Goal: Task Accomplishment & Management: Manage account settings

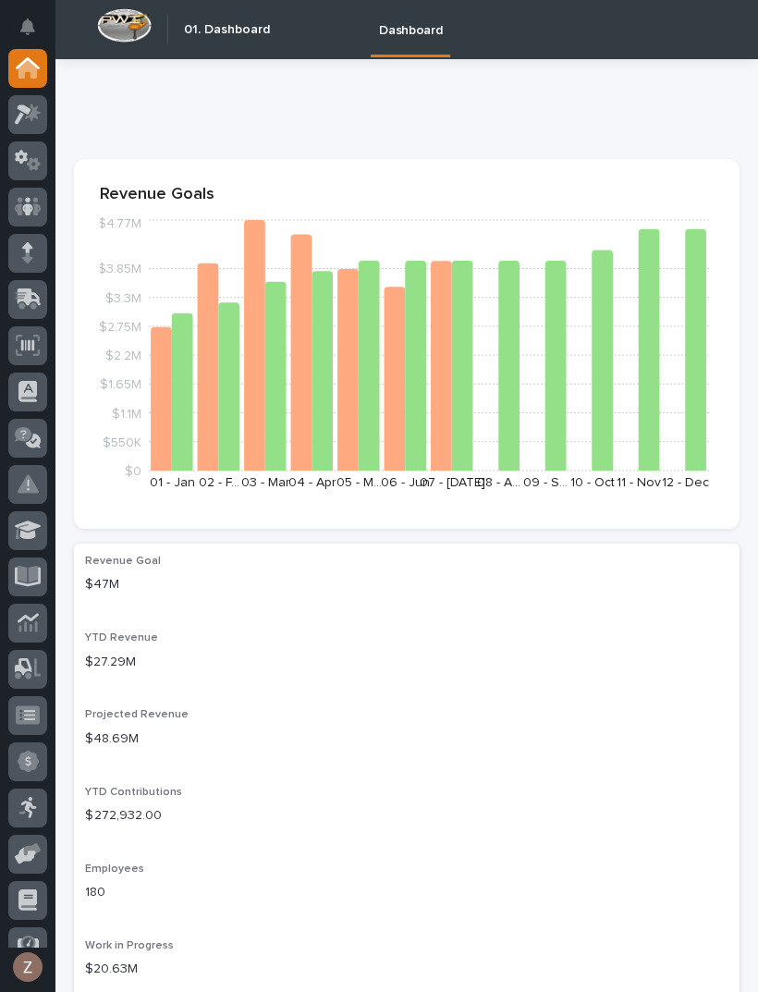
click at [40, 114] on icon at bounding box center [33, 112] width 16 height 18
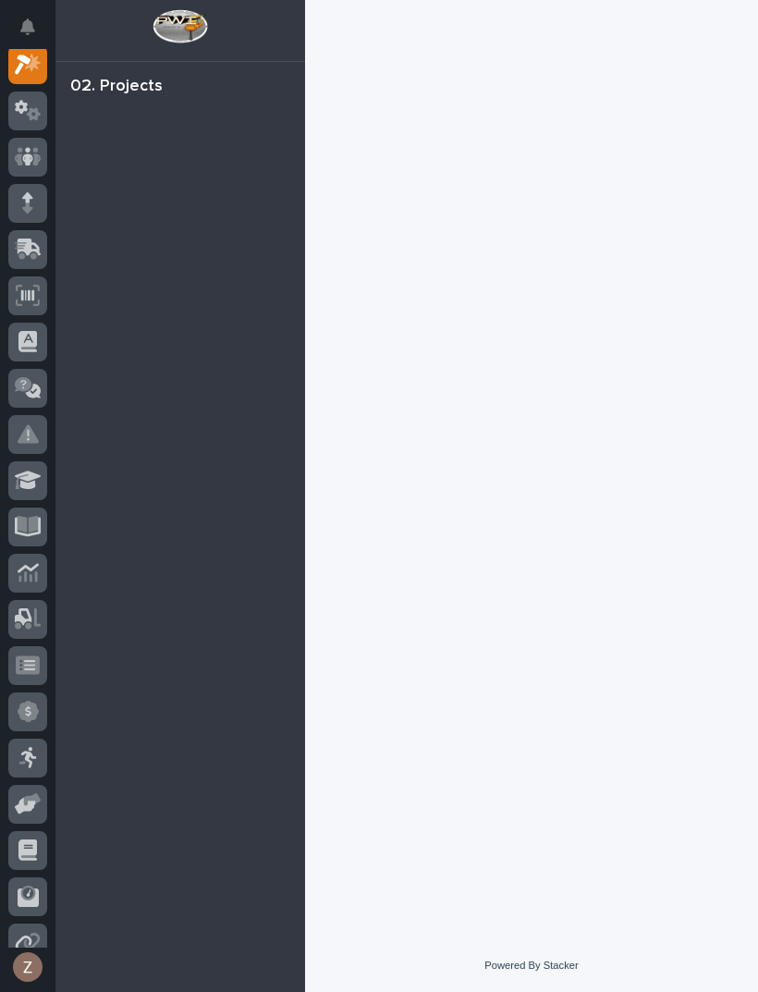
scroll to position [46, 0]
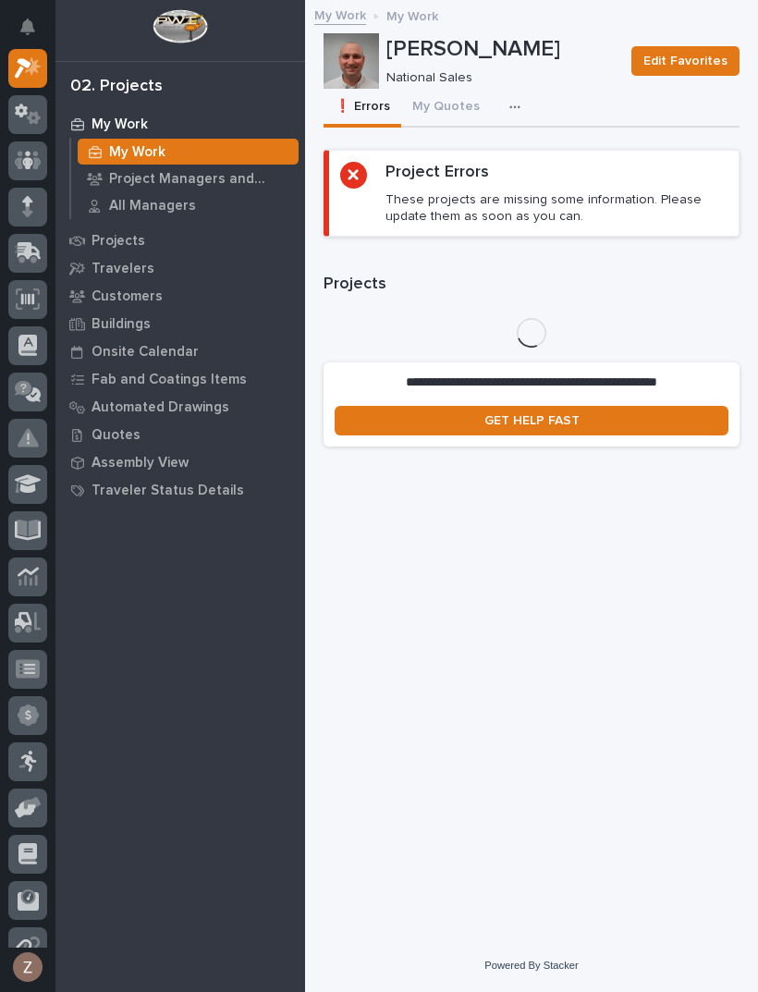
click at [455, 104] on button "My Quotes" at bounding box center [446, 108] width 90 height 39
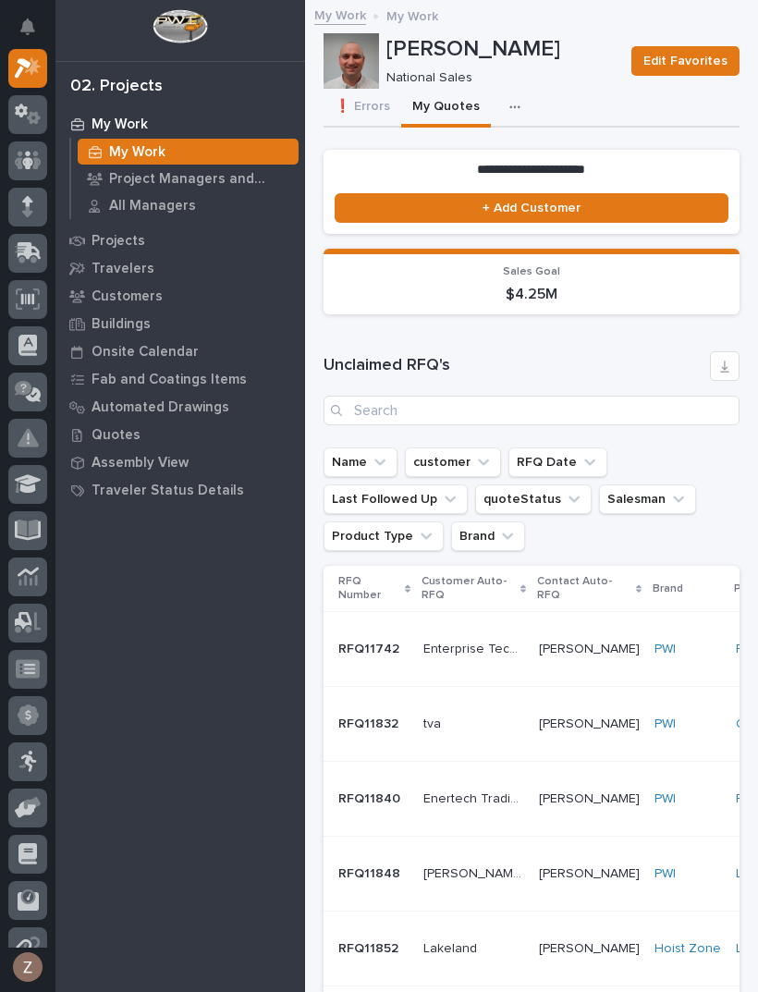
scroll to position [190, 0]
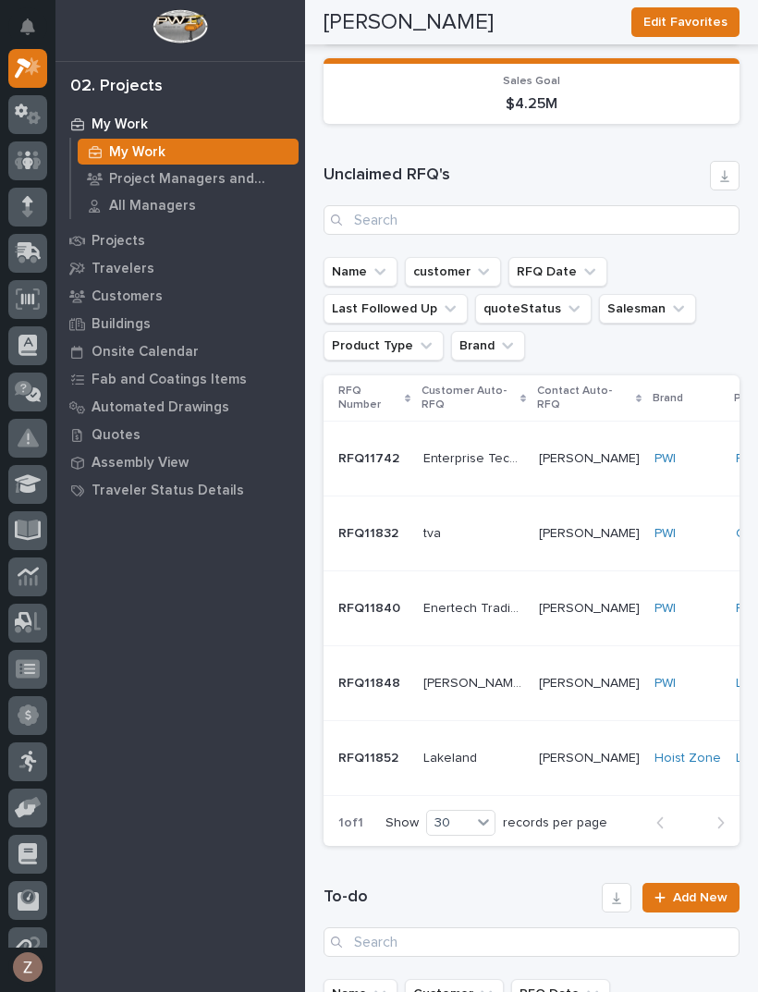
click at [497, 529] on p at bounding box center [473, 534] width 101 height 16
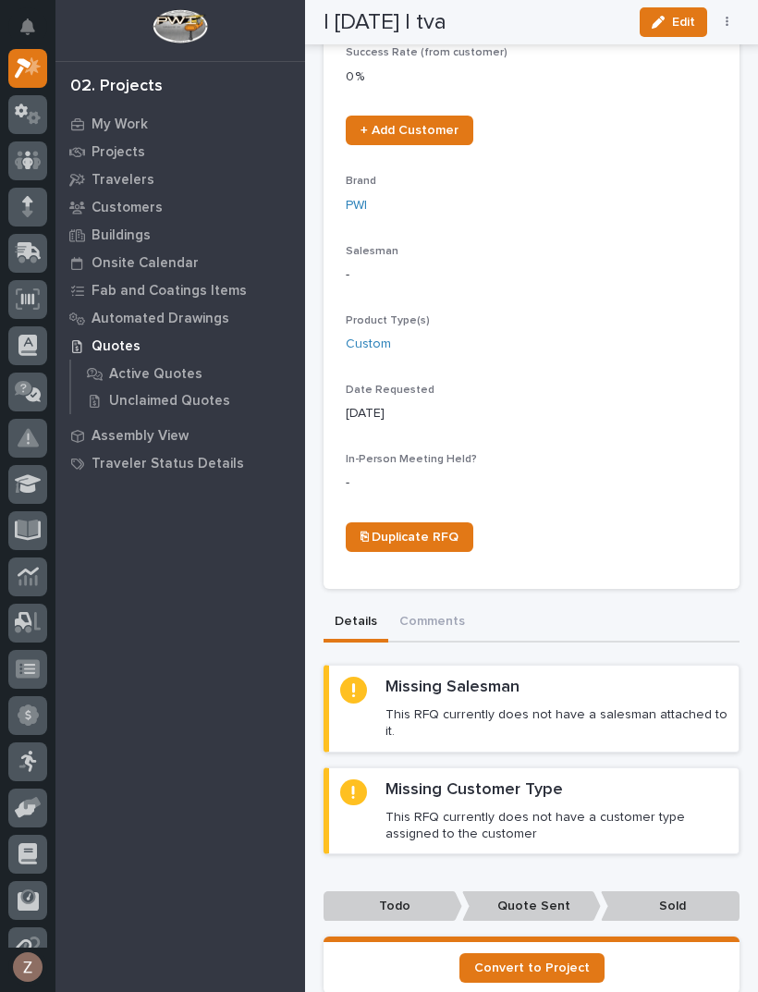
scroll to position [377, 0]
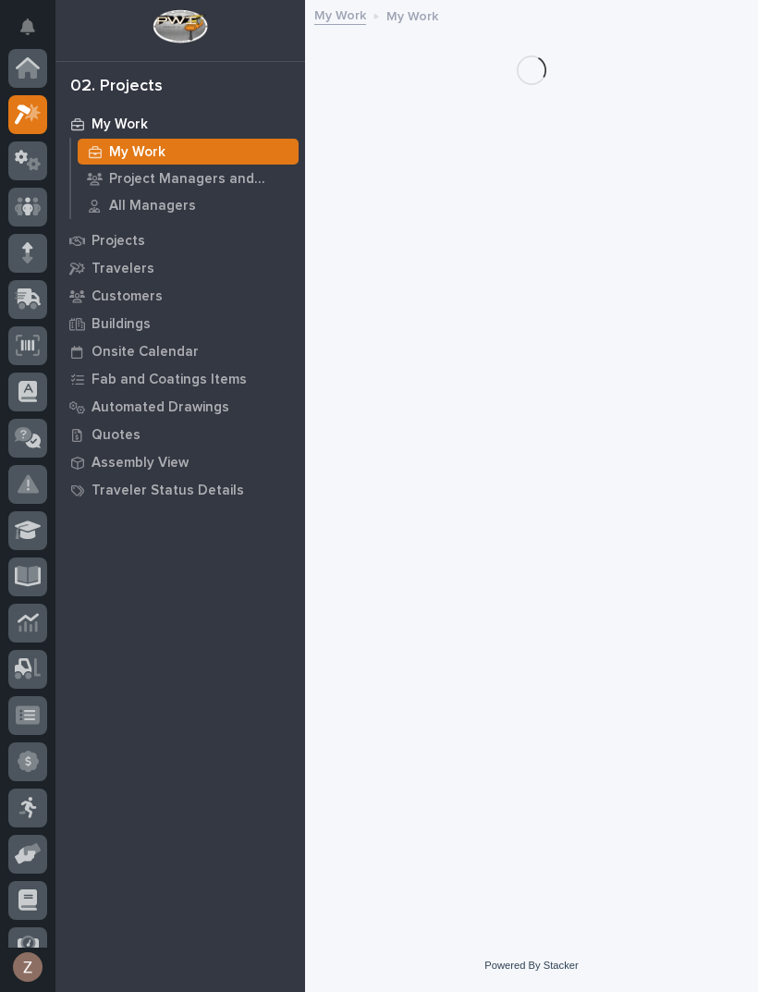
scroll to position [50, 0]
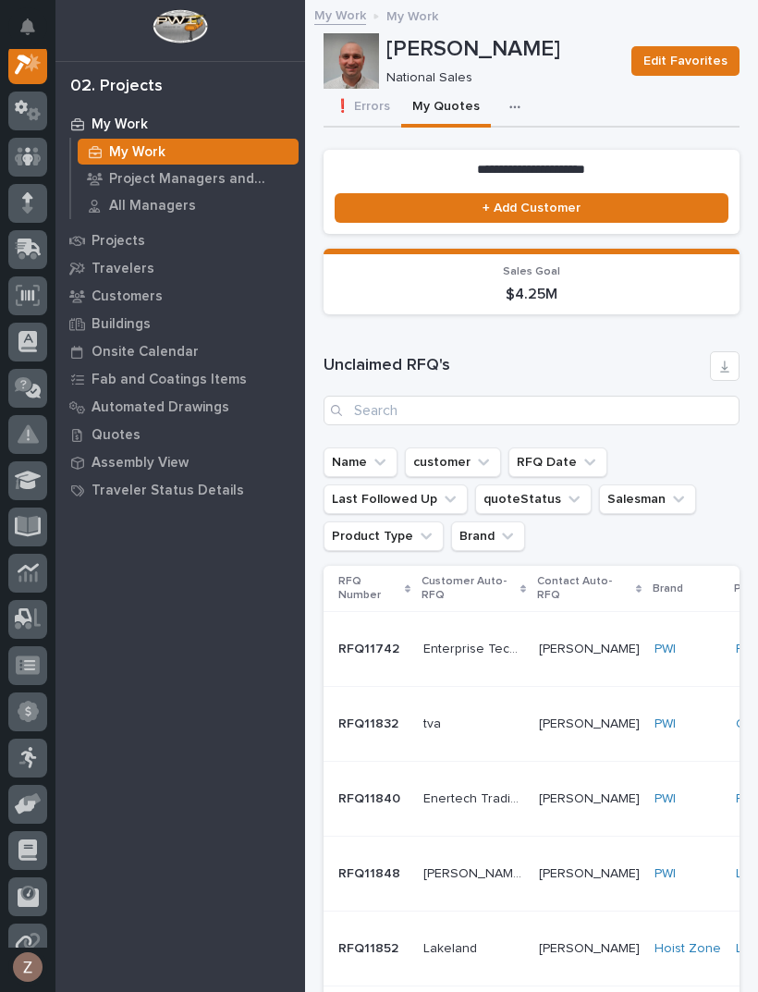
click at [505, 651] on p "Enterprise Technology Solutions Inc." at bounding box center [475, 647] width 104 height 19
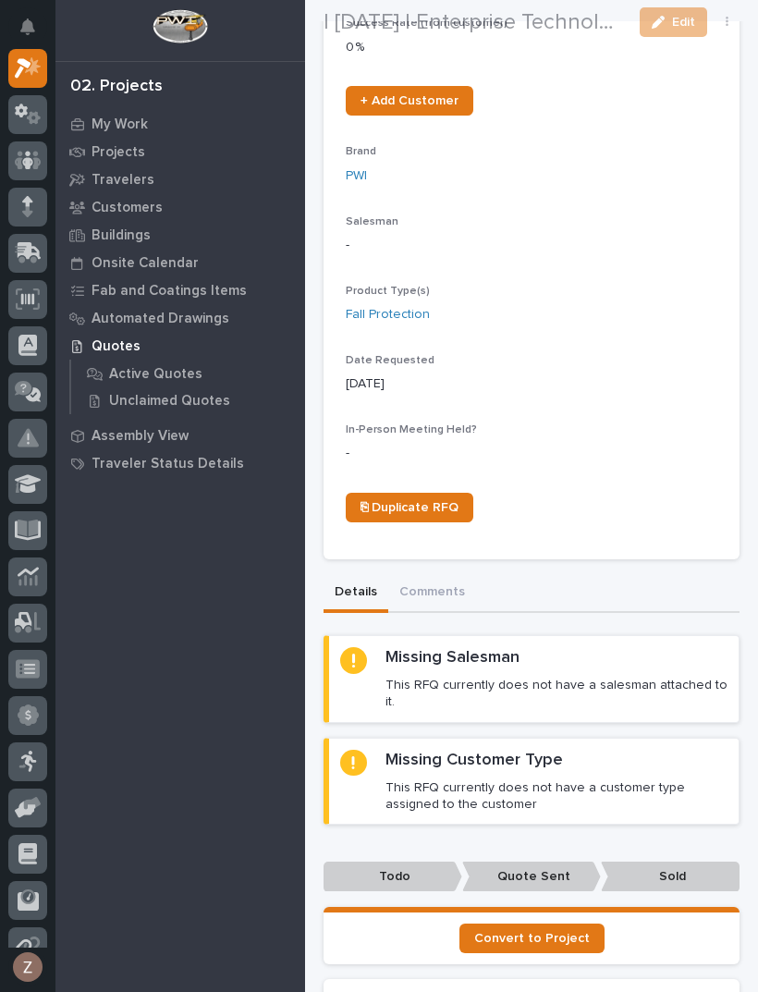
scroll to position [962, 0]
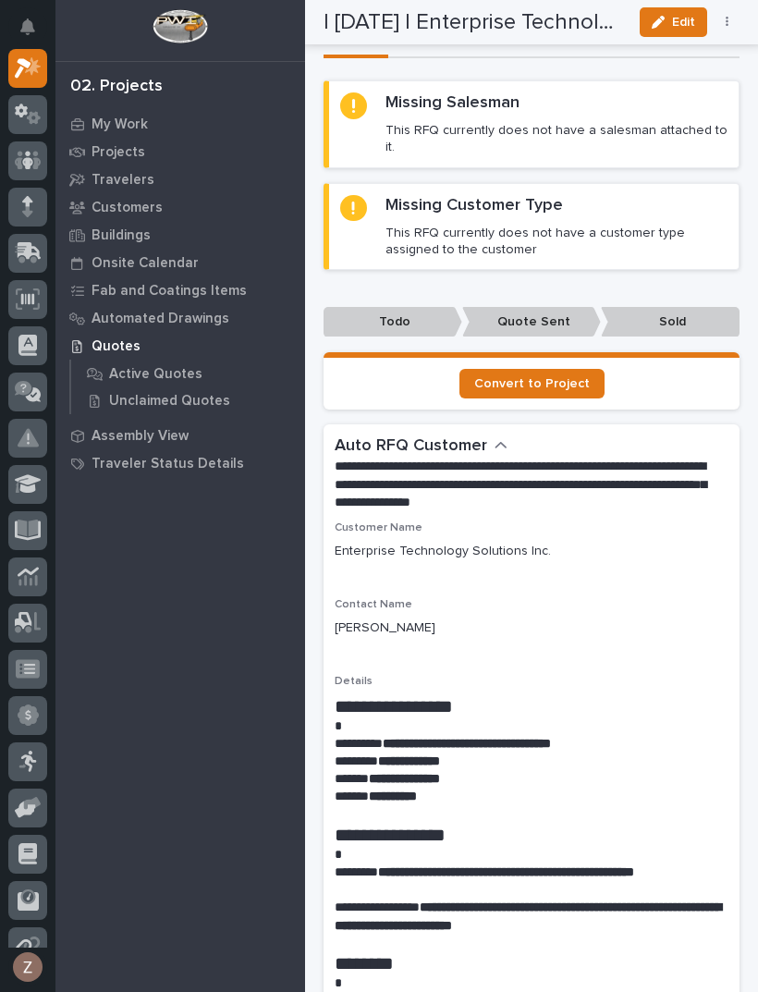
click at [756, 371] on div "Loading... Saving… Loading... Saving… | [DATE] | Enterprise Technology Solution…" at bounding box center [531, 904] width 453 height 3711
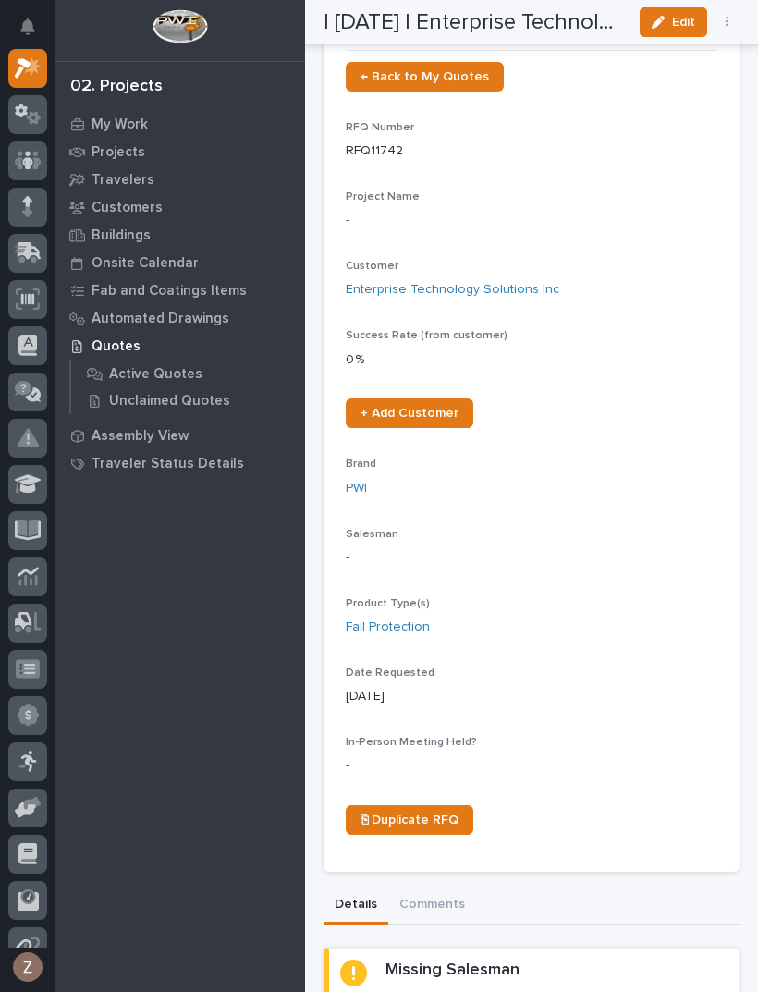
scroll to position [53, 0]
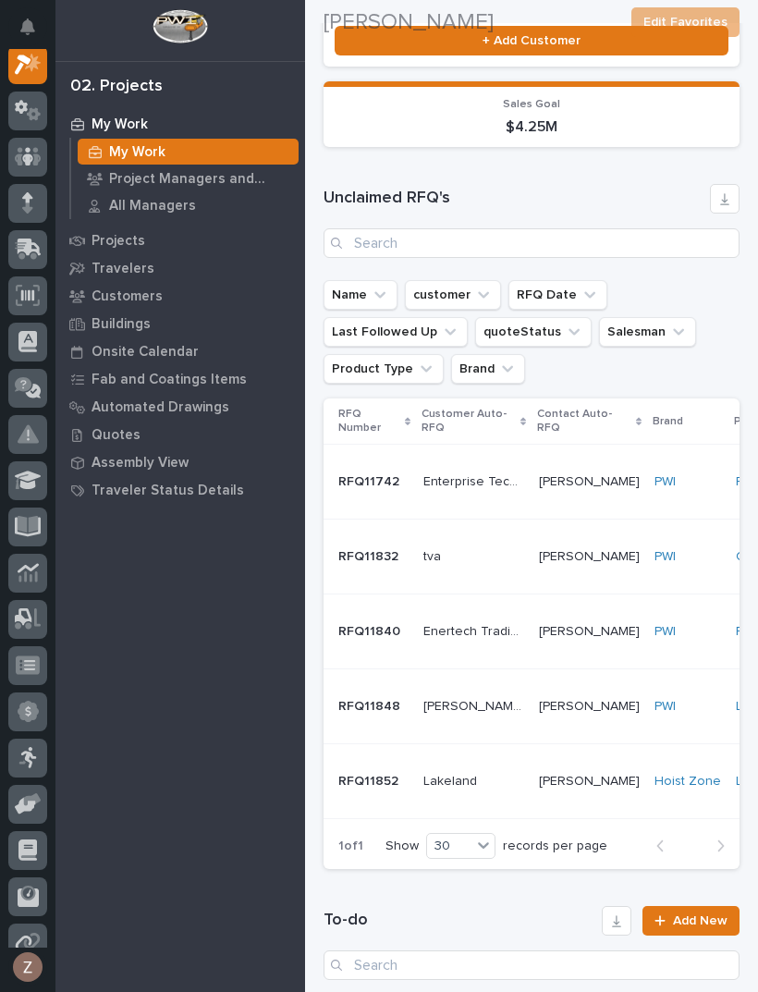
scroll to position [178, 0]
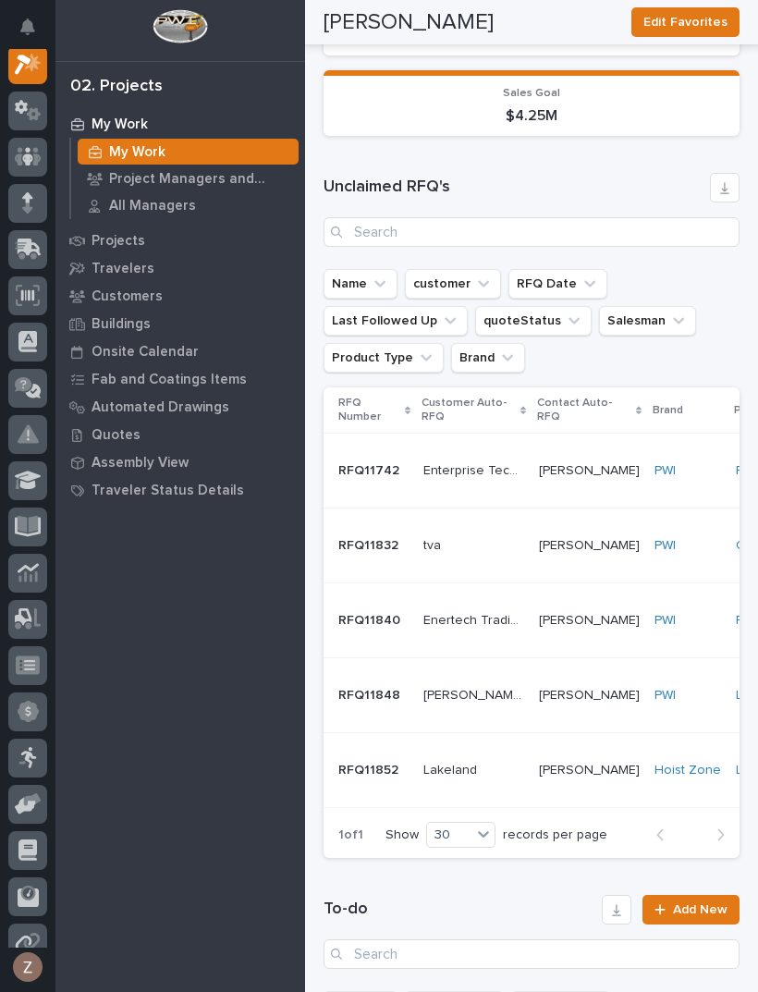
click at [516, 764] on p at bounding box center [473, 770] width 101 height 16
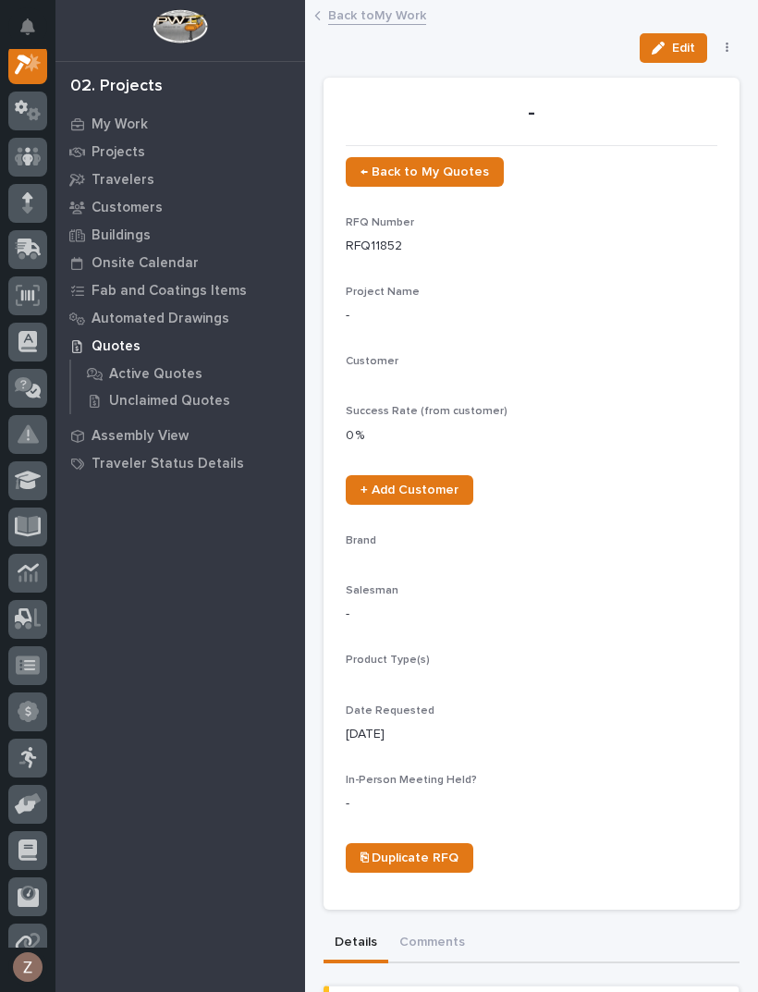
scroll to position [46, 0]
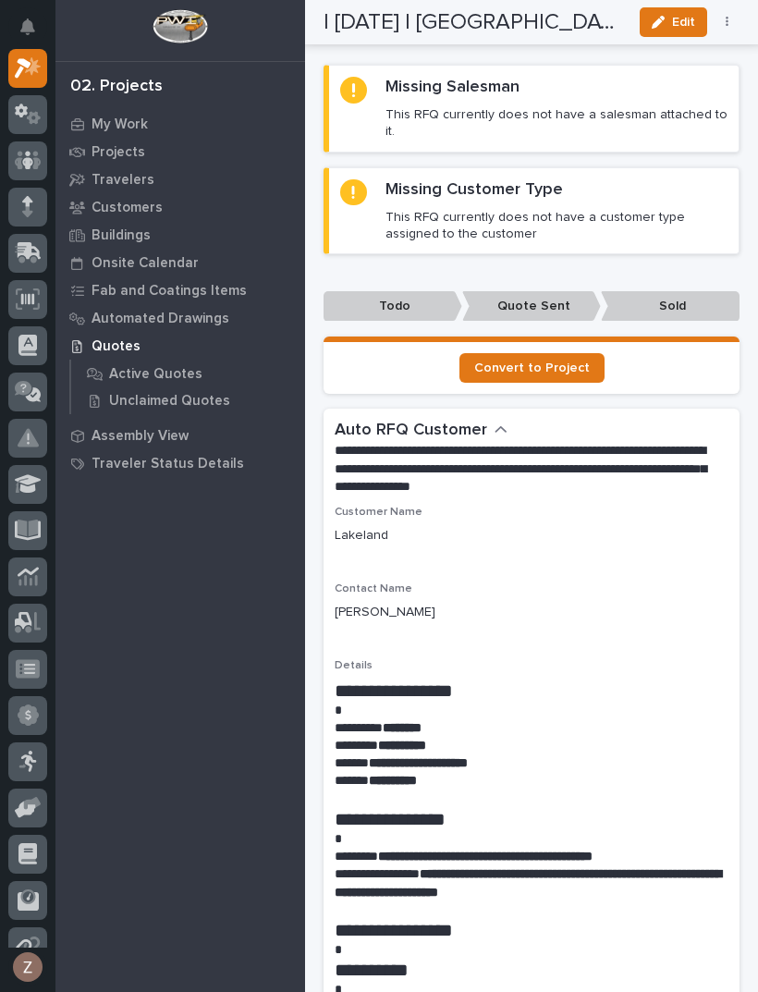
click at [751, 518] on div "Loading... Saving… Loading... Saving… | [DATE] | Lakeland Edit 🆕 Revise Quote 📝…" at bounding box center [531, 925] width 453 height 3785
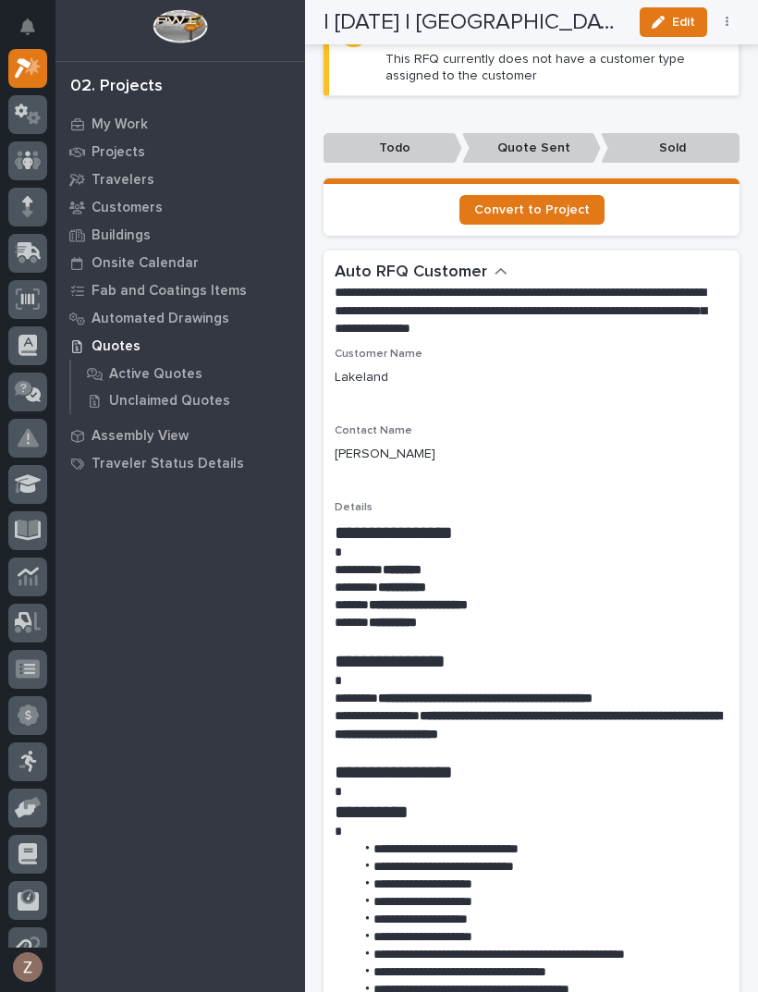
scroll to position [1366, 0]
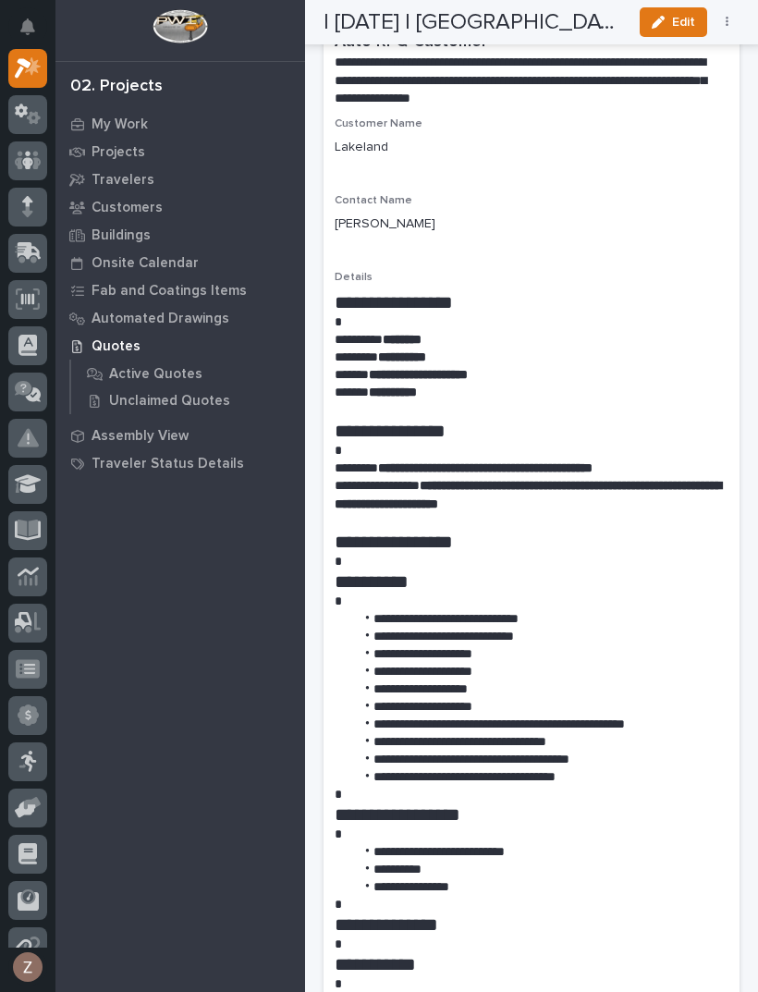
click at [749, 566] on div "Loading... Saving… Loading... Saving… | [DATE] | Lakeland Edit 🆕 Revise Quote 📝…" at bounding box center [531, 537] width 453 height 3785
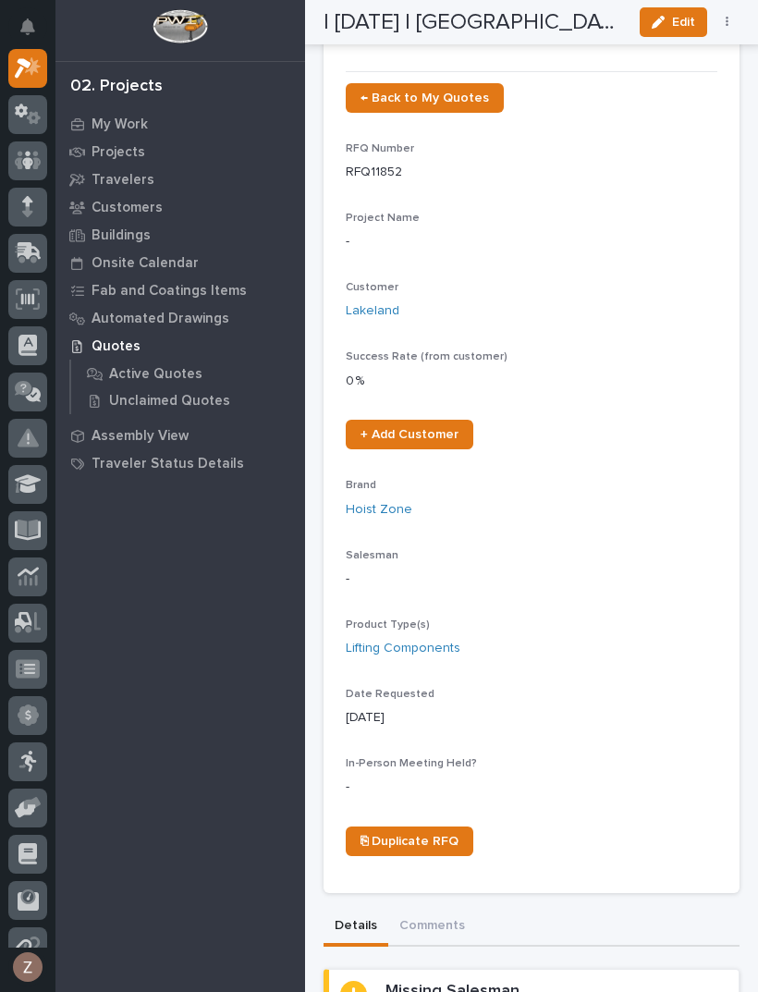
scroll to position [50, 0]
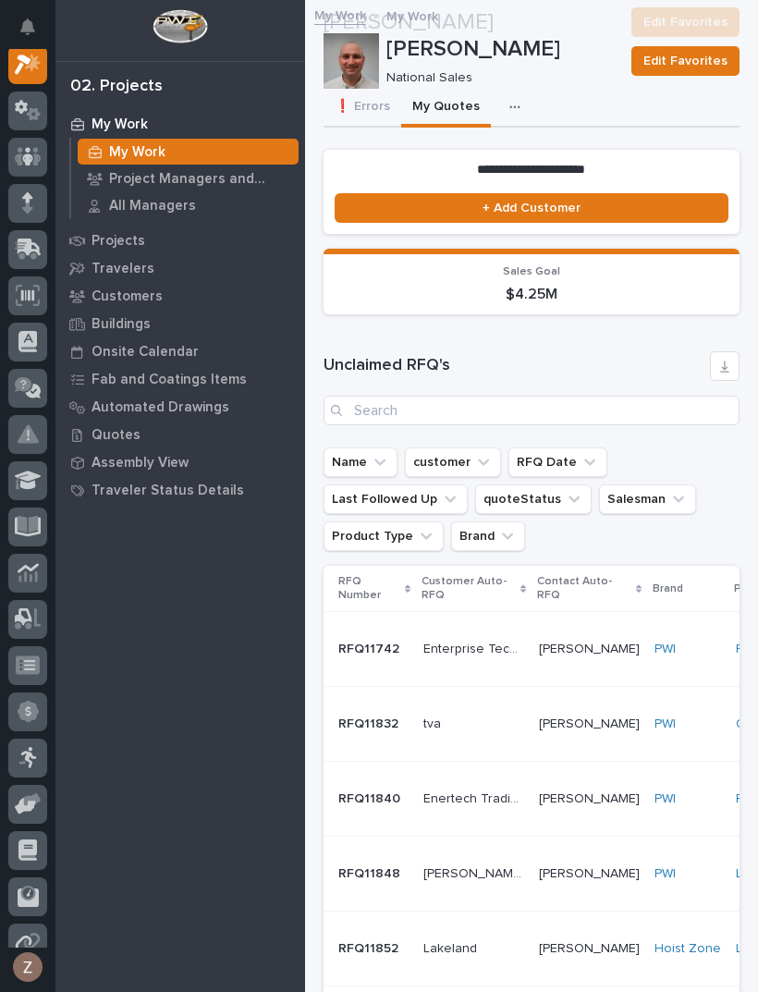
scroll to position [334, 0]
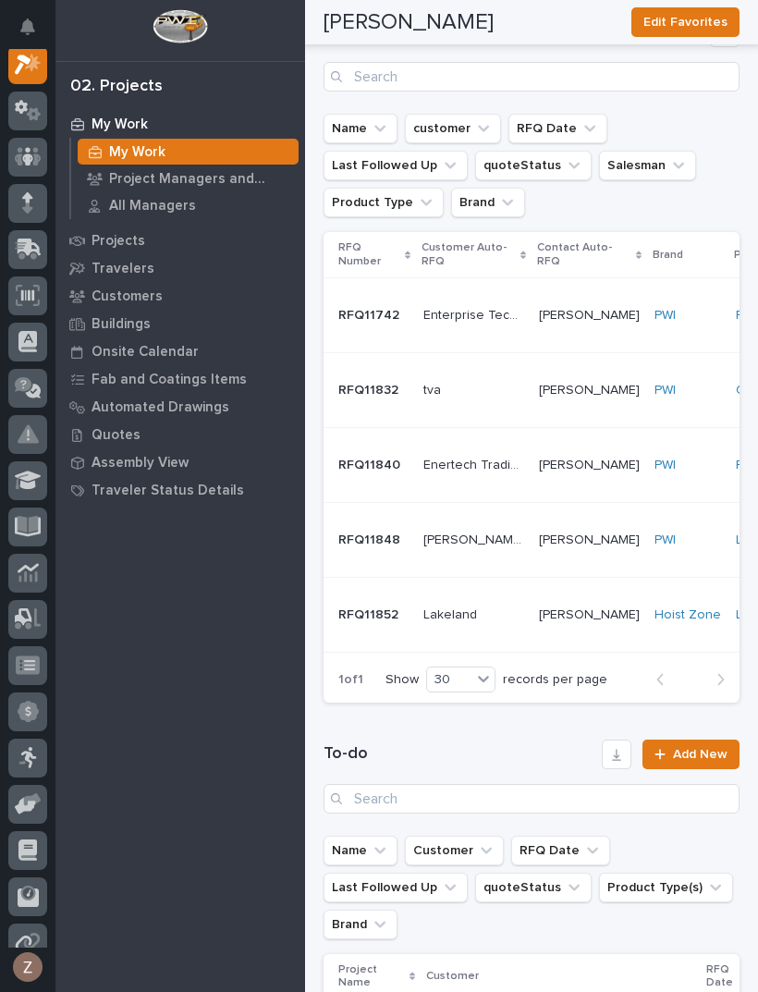
click at [662, 539] on div "PWI" at bounding box center [687, 540] width 67 height 16
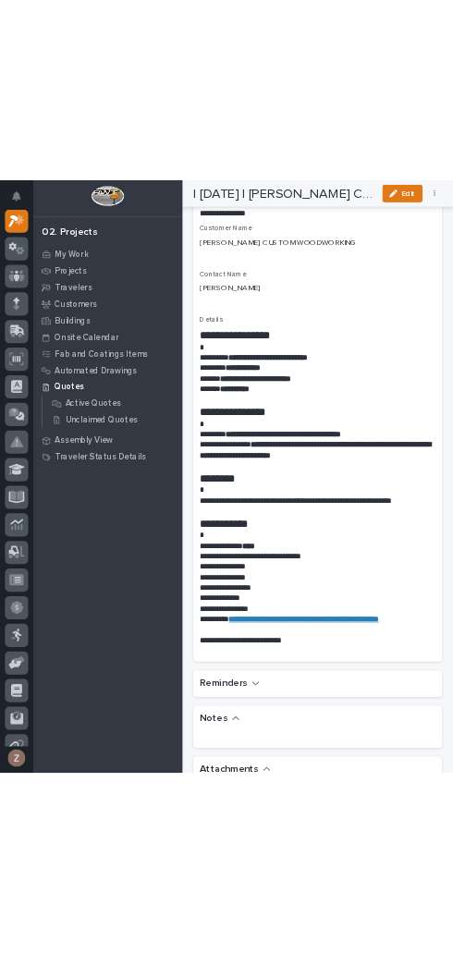
scroll to position [1481, 0]
